Goal: Task Accomplishment & Management: Use online tool/utility

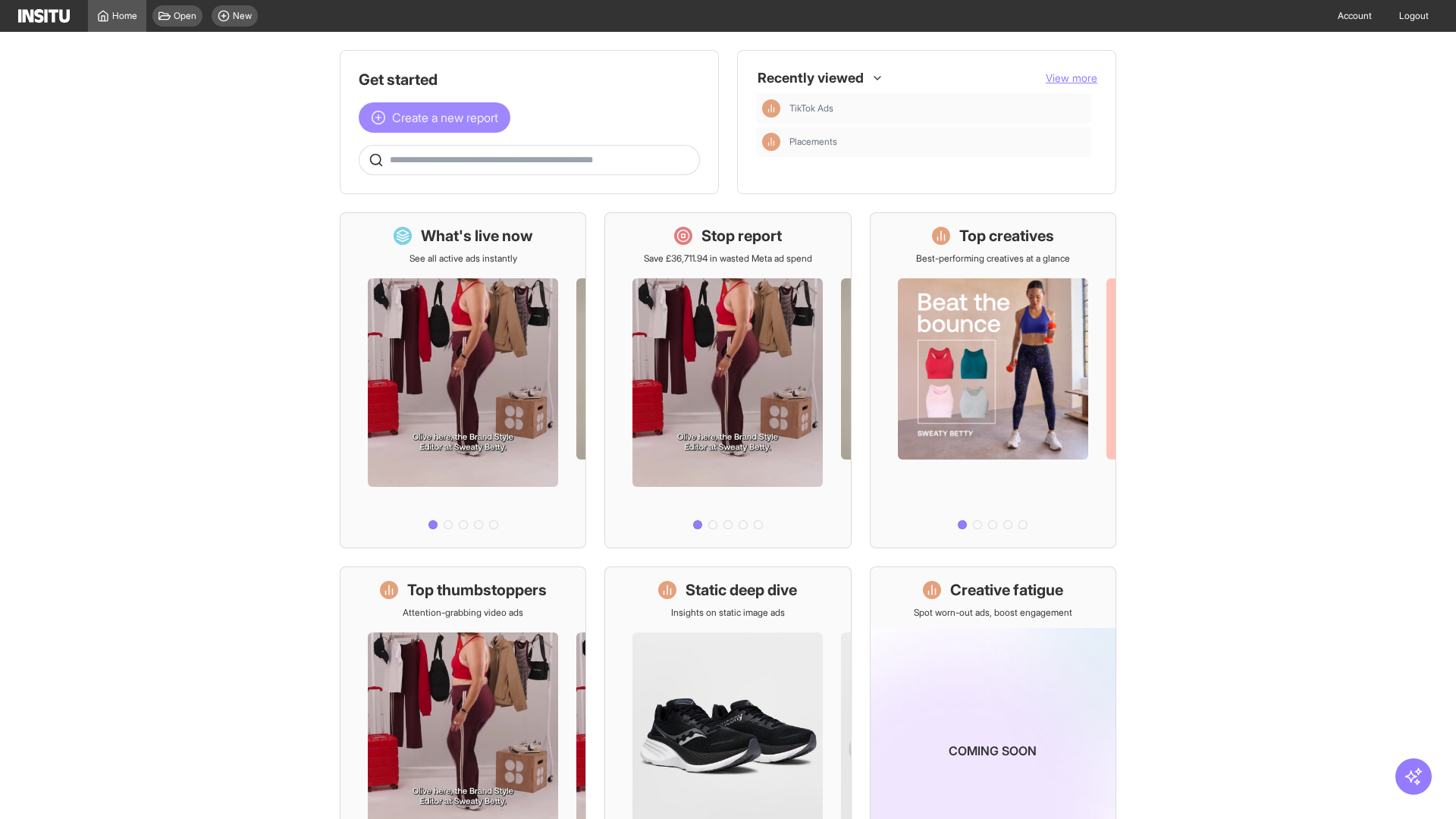
click at [439, 117] on span "Create a new report" at bounding box center [445, 117] width 106 height 18
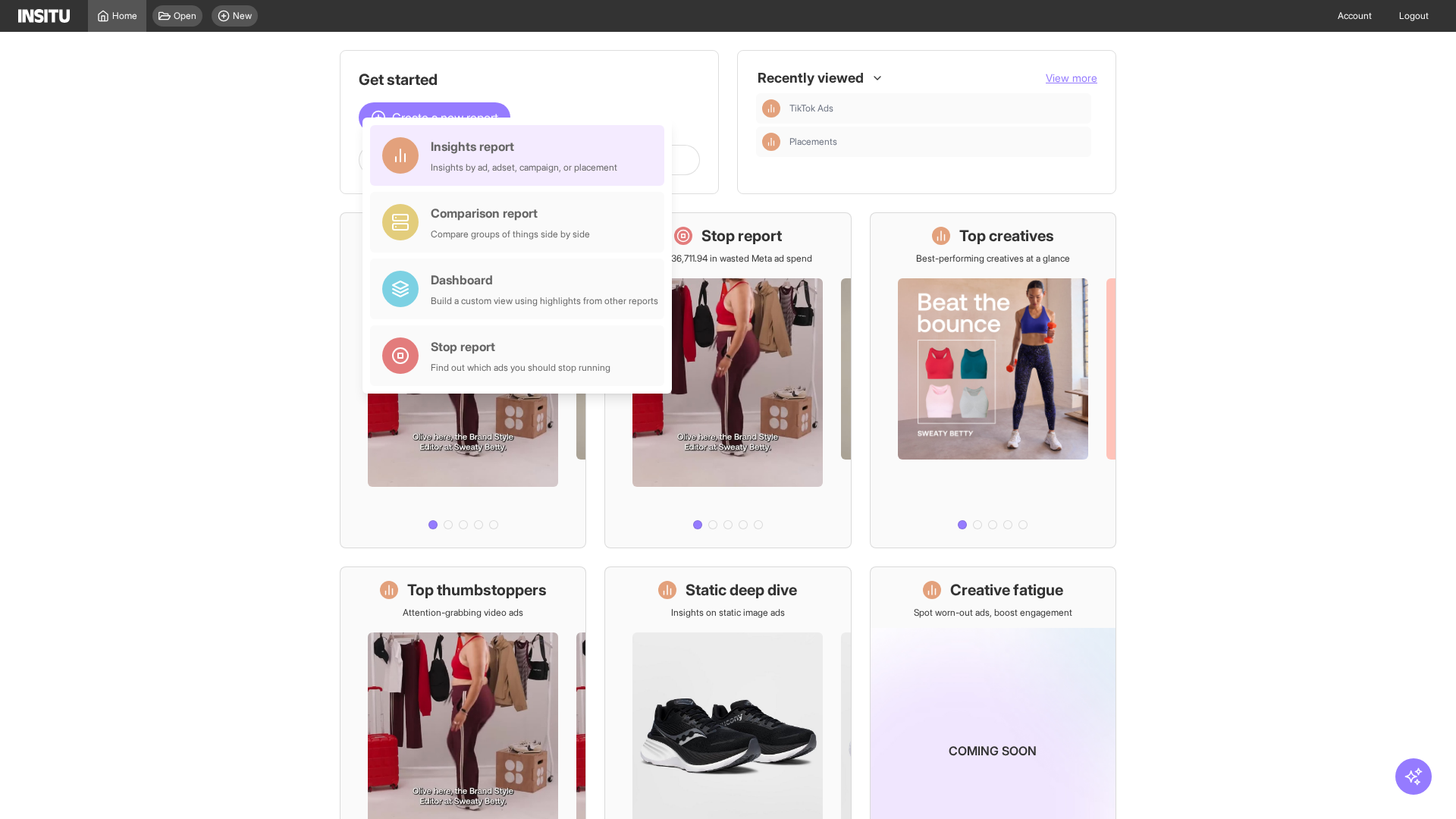
click at [521, 156] on div "Insights report Insights by ad, adset, campaign, or placement" at bounding box center [524, 155] width 186 height 36
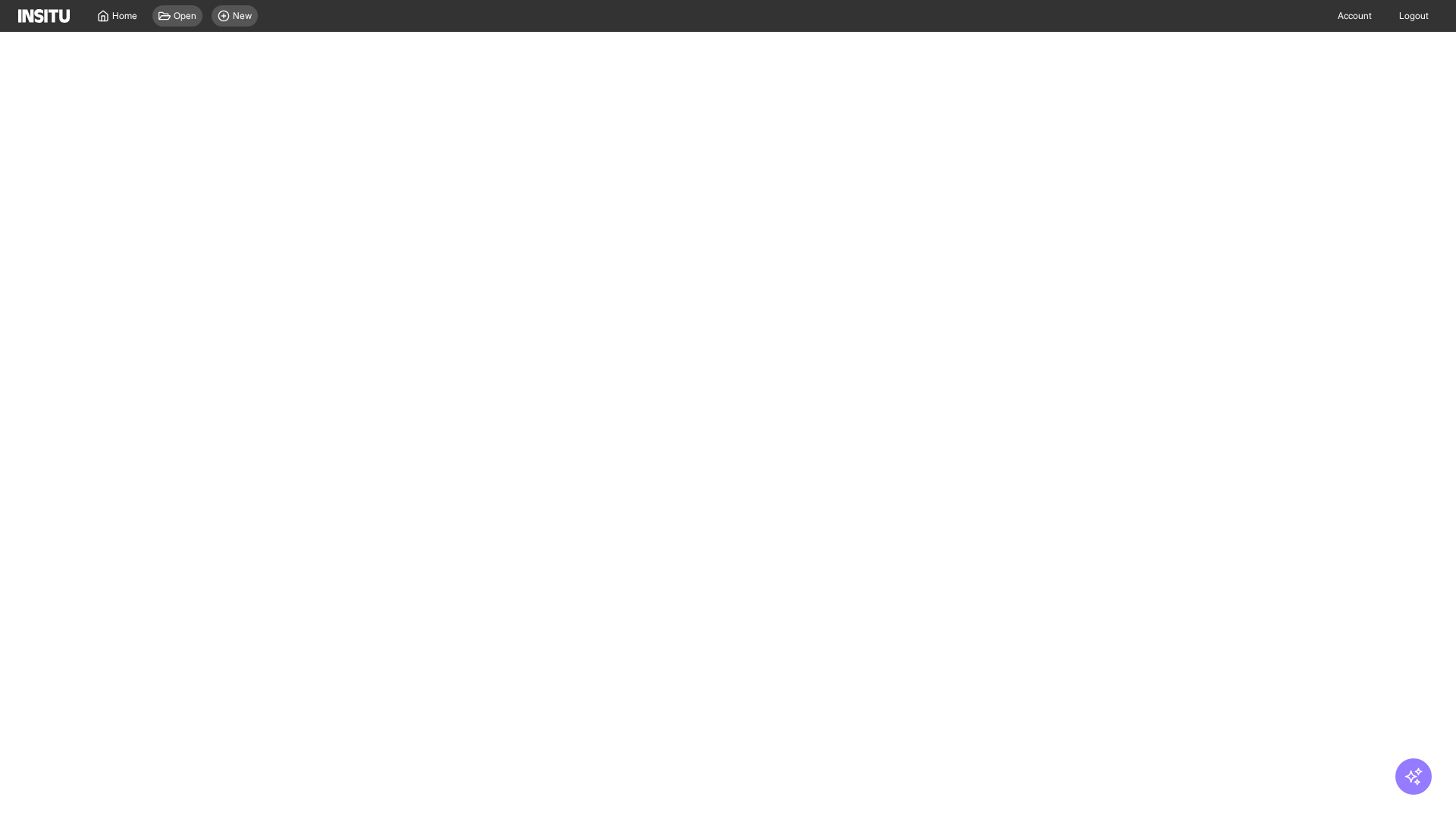
select select "**"
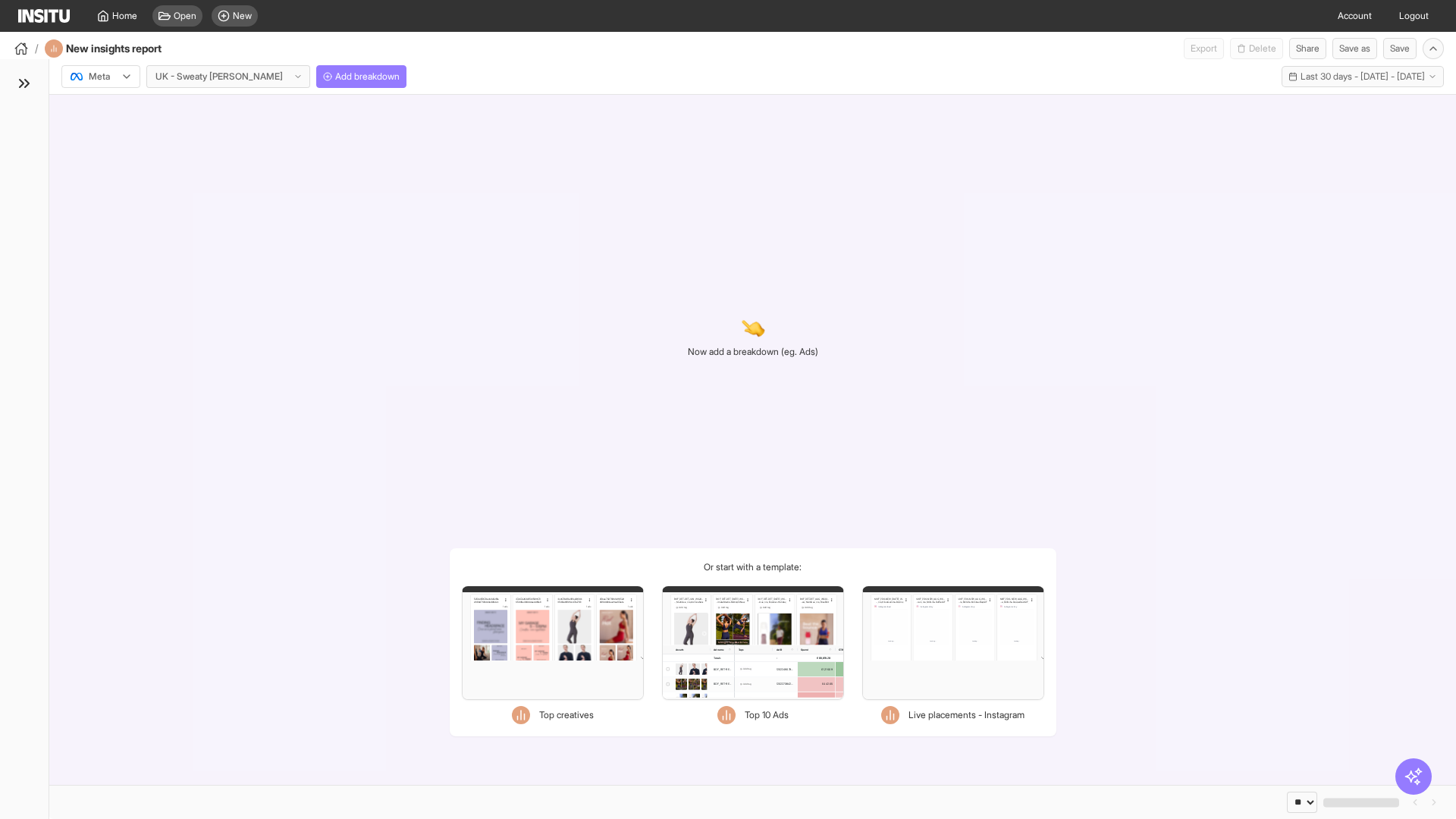
click at [101, 76] on div at bounding box center [90, 76] width 43 height 15
click at [100, 109] on span "Meta" at bounding box center [99, 109] width 20 height 14
click at [335, 76] on span "Add breakdown" at bounding box center [367, 76] width 64 height 12
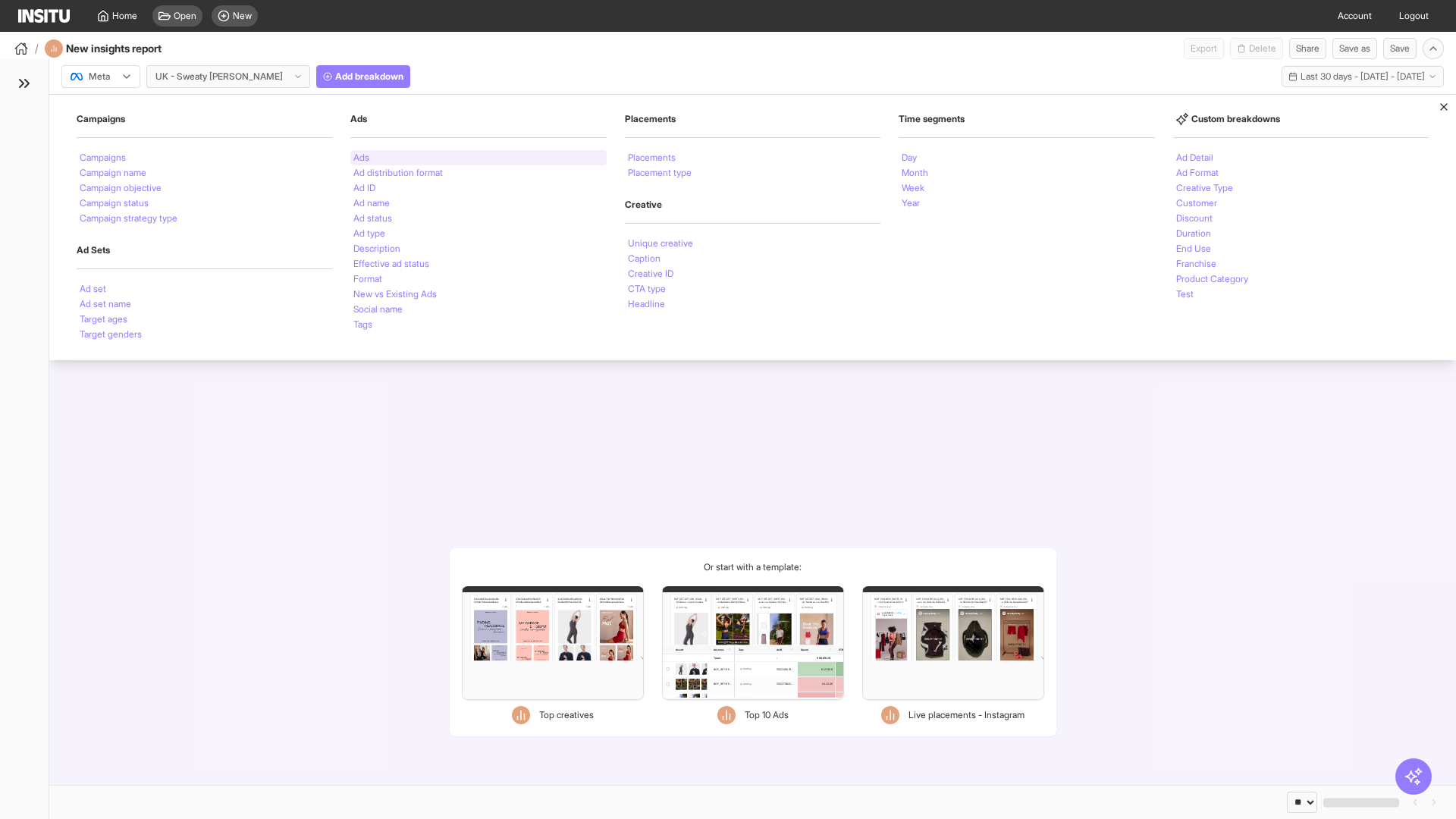
click at [361, 158] on li "Ads" at bounding box center [362, 158] width 16 height 9
